Goal: Task Accomplishment & Management: Complete application form

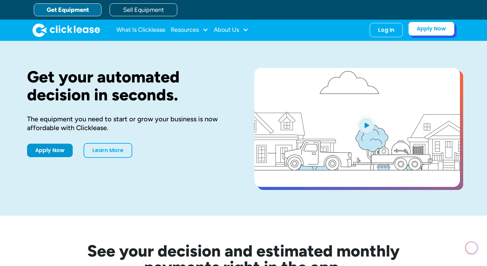
click at [424, 34] on link "Apply Now" at bounding box center [432, 29] width 46 height 14
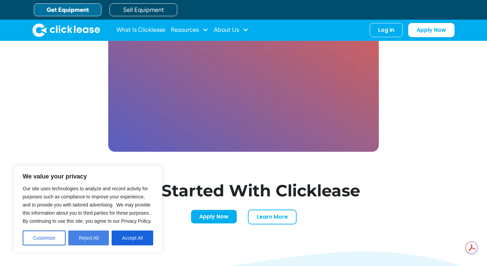
click at [95, 239] on button "Reject All" at bounding box center [88, 238] width 41 height 15
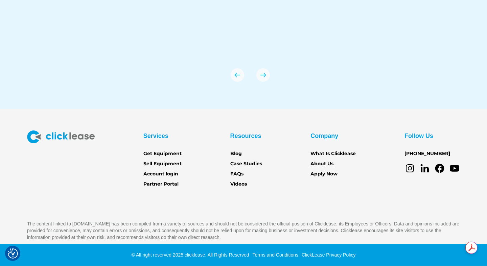
scroll to position [2442, 0]
